Goal: Find specific page/section: Find specific page/section

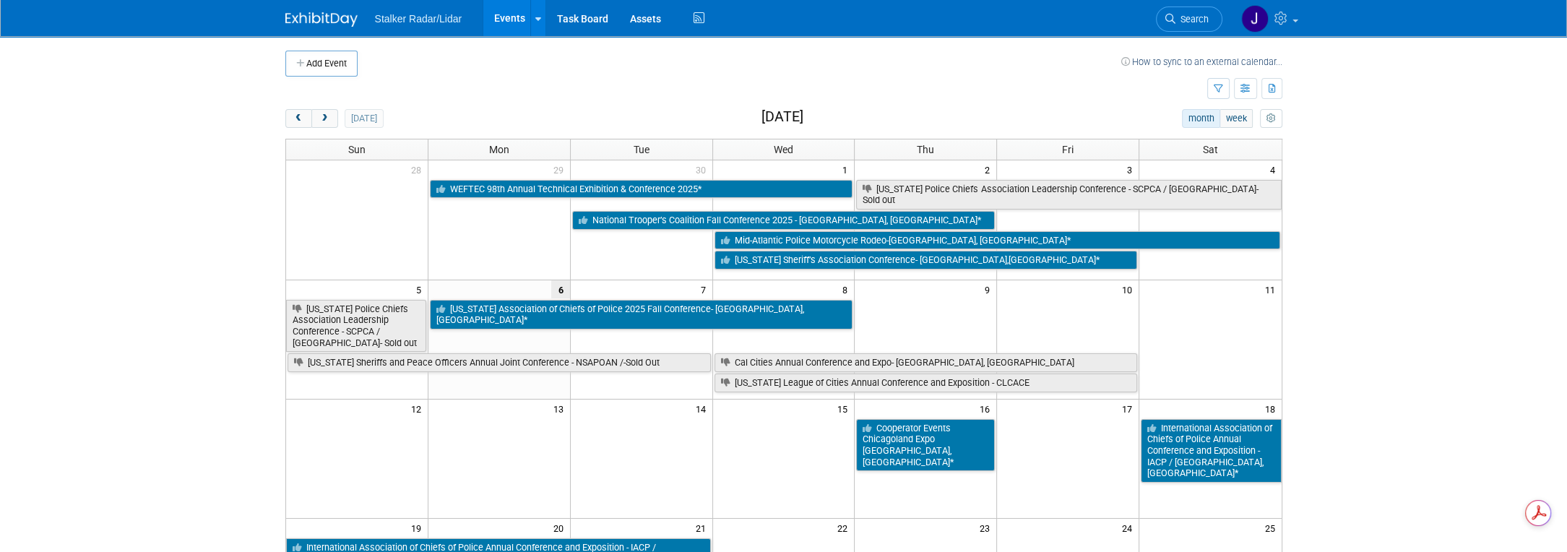
click at [330, 119] on button "next" at bounding box center [324, 118] width 27 height 19
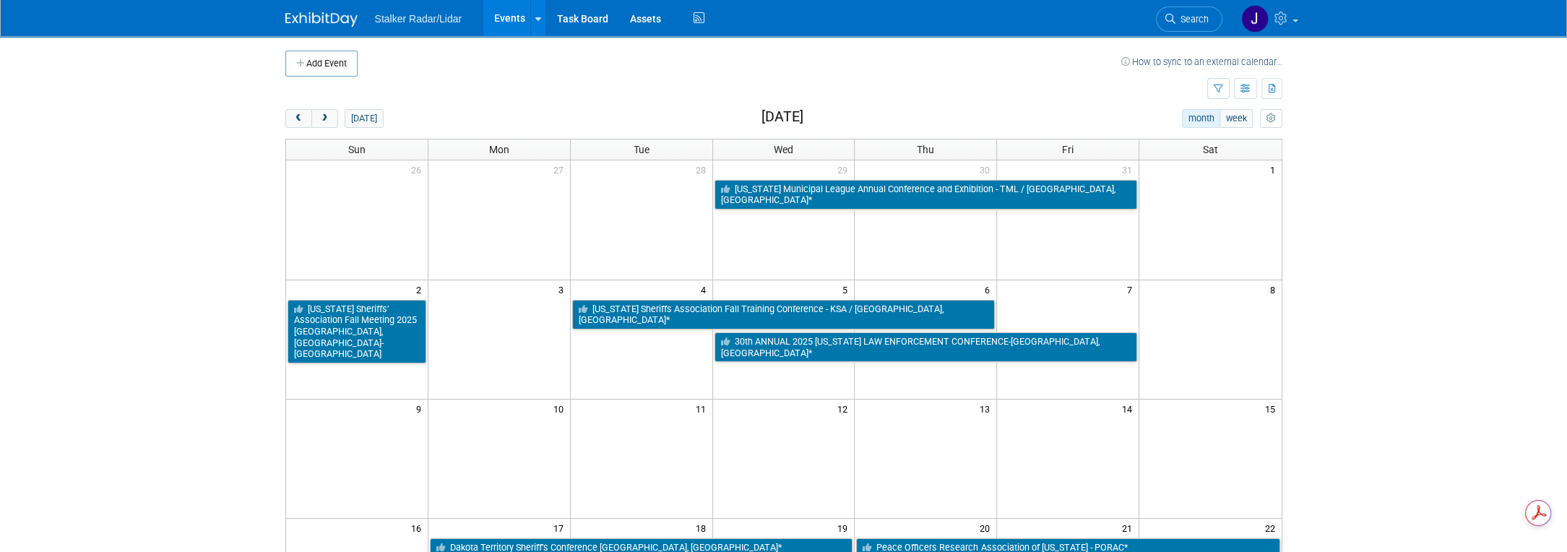
click at [330, 119] on button "next" at bounding box center [324, 118] width 27 height 19
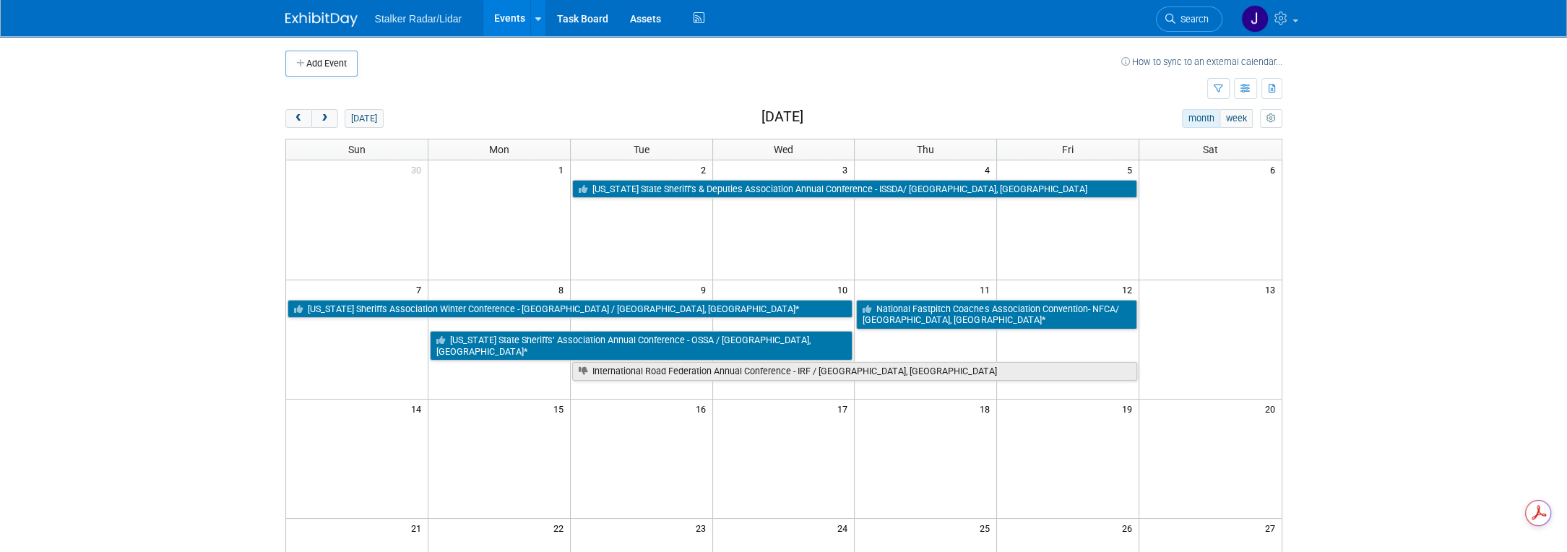
click at [330, 119] on button "next" at bounding box center [324, 118] width 27 height 19
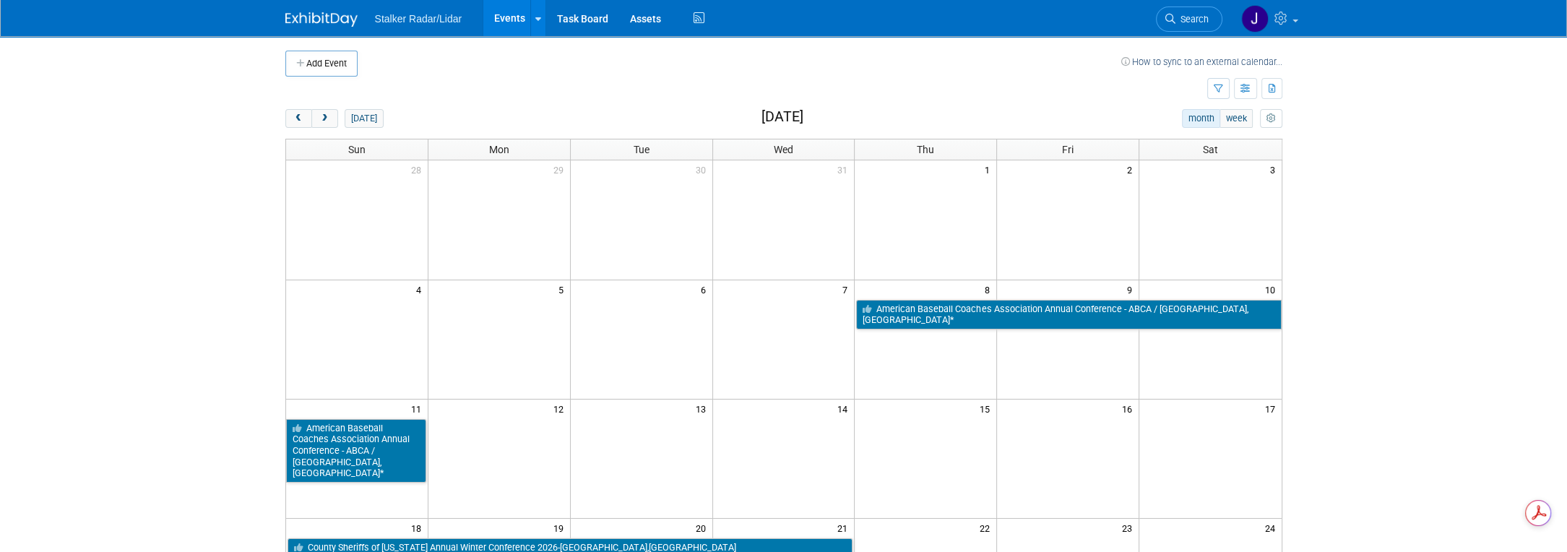
click at [330, 119] on button "next" at bounding box center [324, 118] width 27 height 19
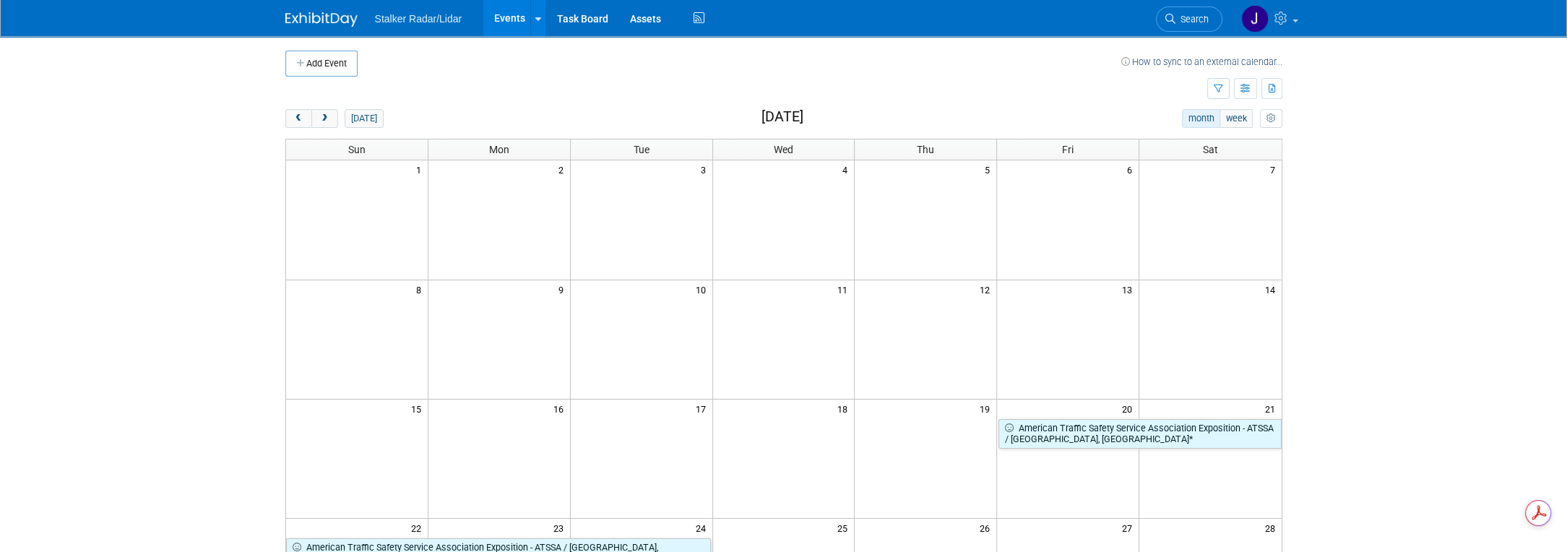
click at [289, 120] on button "prev" at bounding box center [298, 118] width 27 height 19
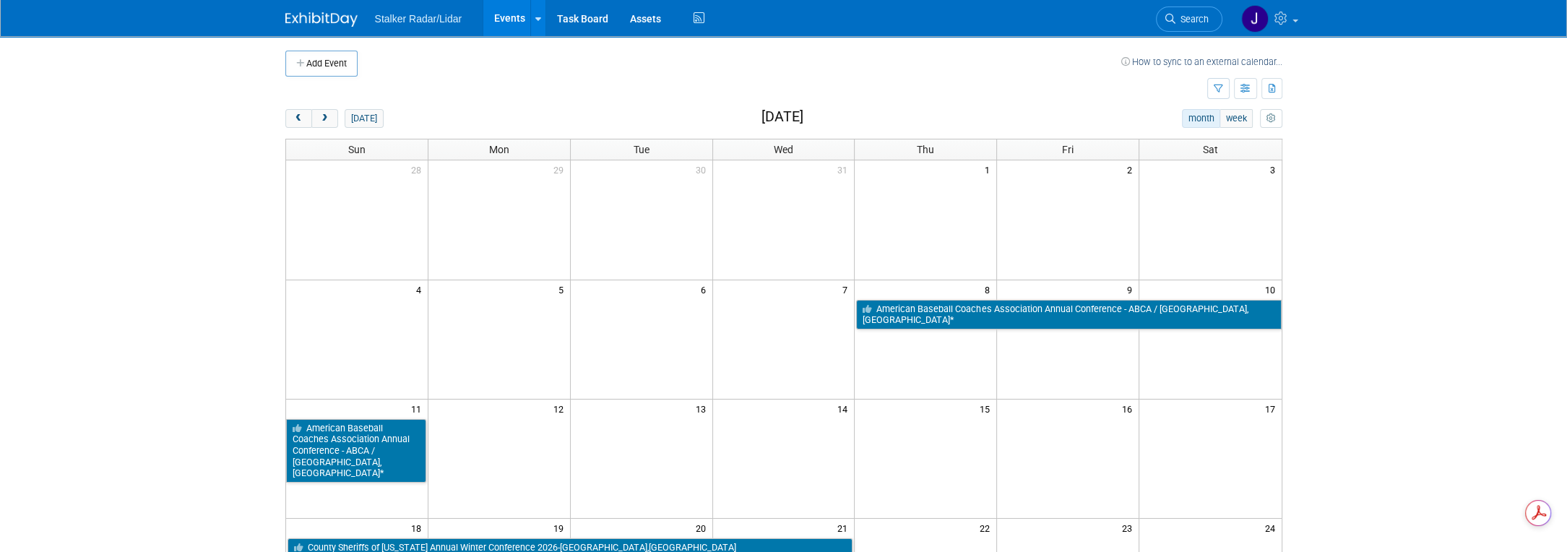
click at [289, 119] on button "prev" at bounding box center [298, 118] width 27 height 19
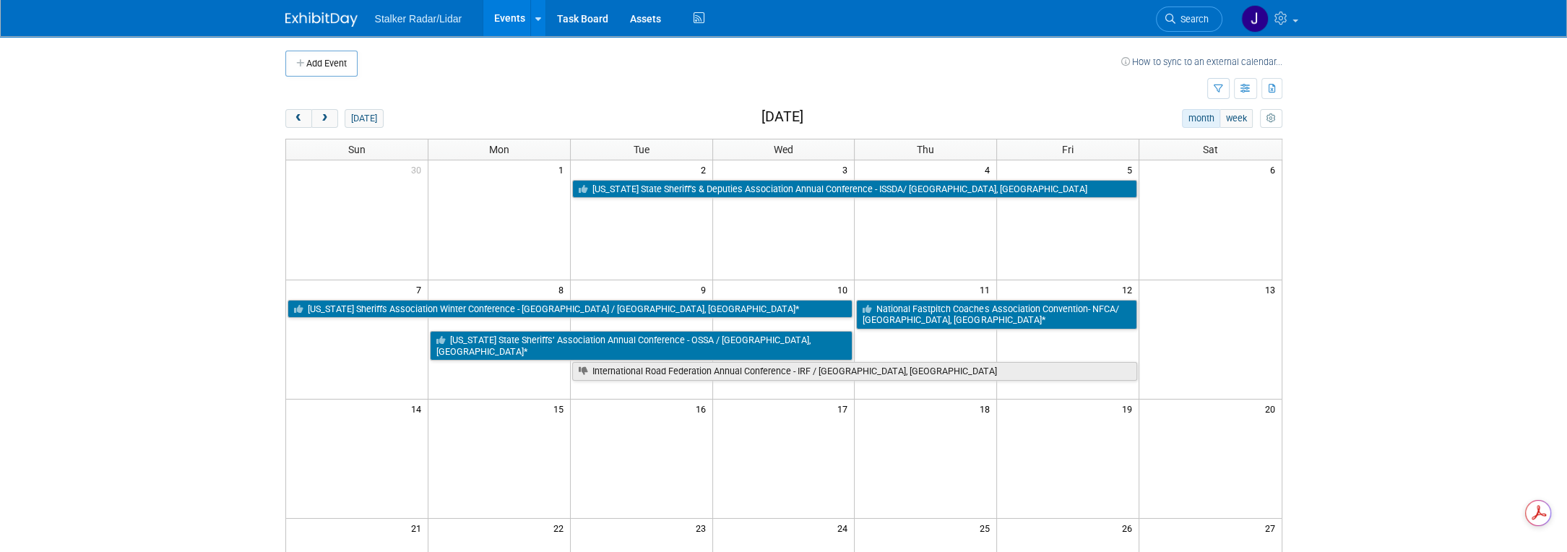
click at [1499, 159] on body "Stalker Radar/Lidar Events Add Event Bulk Upload Events Shareable Event Boards …" at bounding box center [783, 276] width 1567 height 552
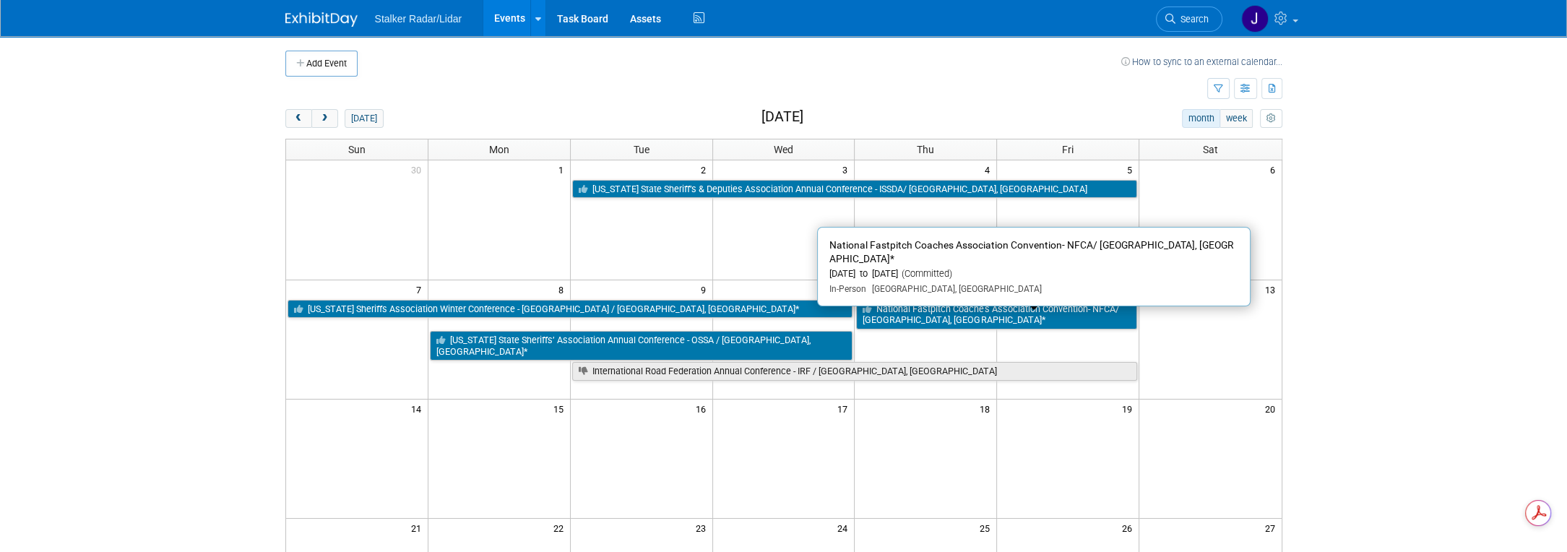
drag, startPoint x: 954, startPoint y: 315, endPoint x: 914, endPoint y: 322, distance: 40.3
click at [914, 322] on link "National Fastpitch Coaches Association Convention- NFCA/ [GEOGRAPHIC_DATA], [GE…" at bounding box center [996, 315] width 281 height 30
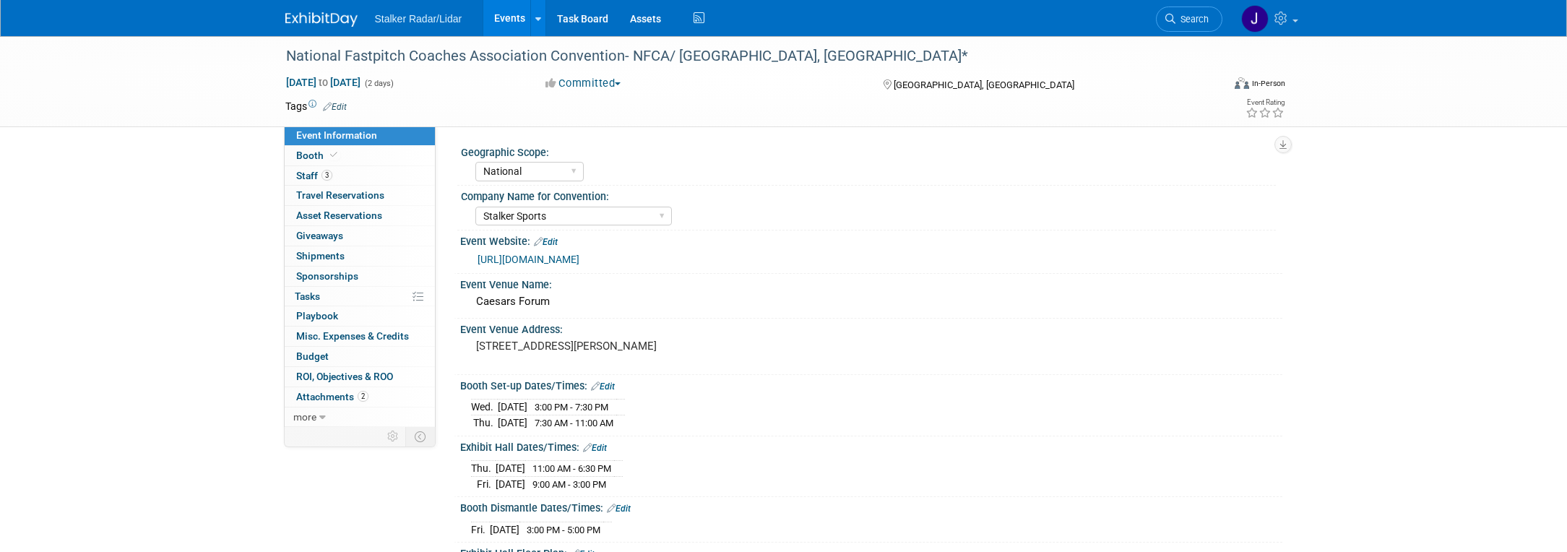
select select "National"
select select "Stalker Sports"
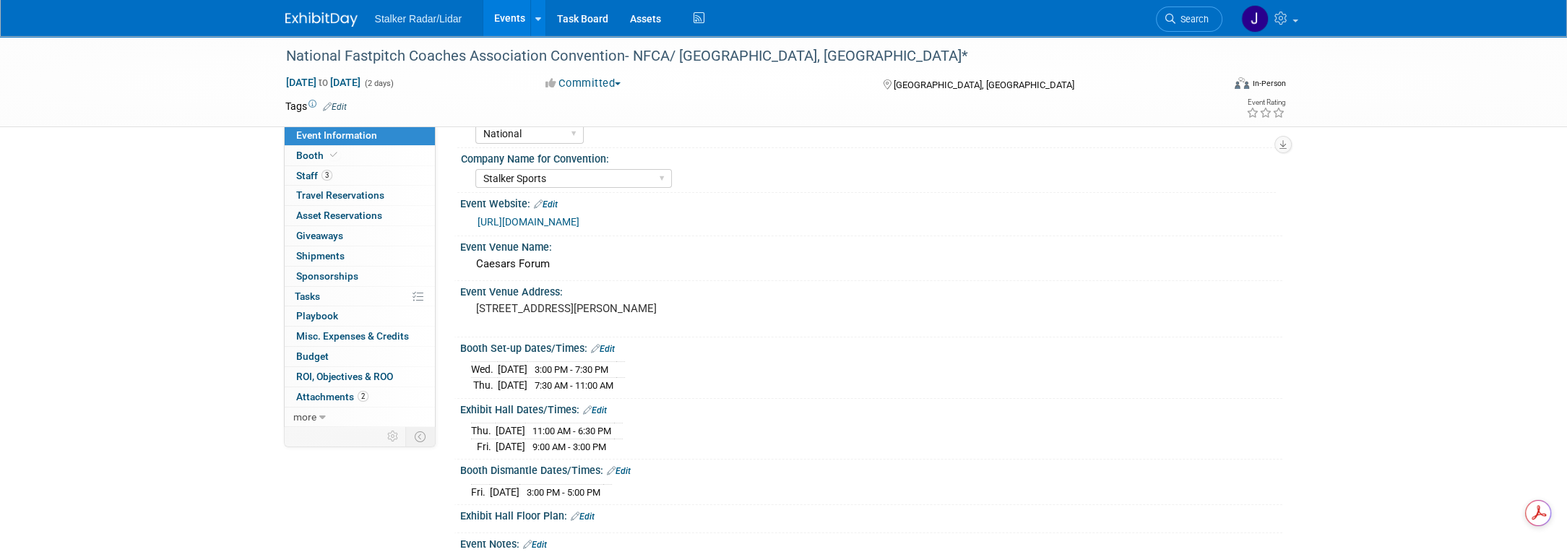
scroll to position [72, 0]
